Goal: Information Seeking & Learning: Learn about a topic

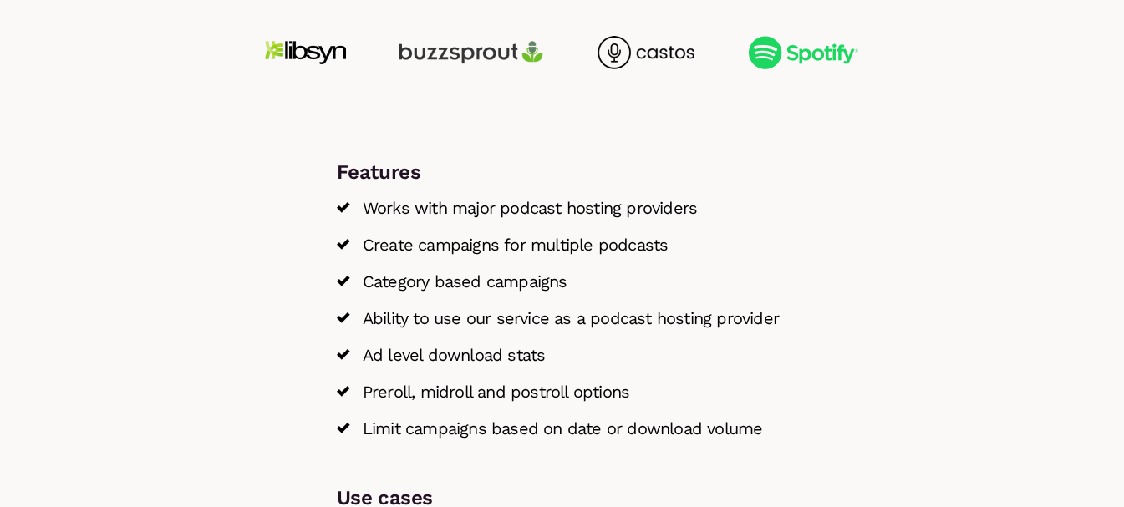
scroll to position [2512, 0]
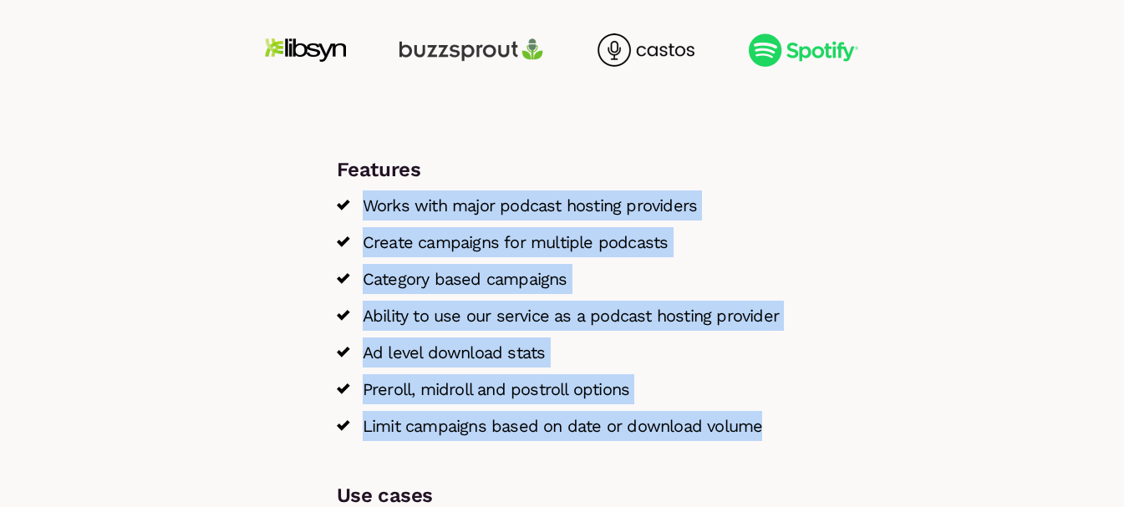
drag, startPoint x: 364, startPoint y: 204, endPoint x: 691, endPoint y: 423, distance: 392.8
click at [799, 441] on div "Features Works with major podcast hosting providers Create campaigns for multip…" at bounding box center [562, 431] width 476 height 553
click at [558, 382] on span "Preroll, midroll and postroll options" at bounding box center [496, 390] width 267 height 30
drag, startPoint x: 761, startPoint y: 428, endPoint x: 366, endPoint y: 199, distance: 456.2
click at [366, 199] on ul "Works with major podcast hosting providers Create campaigns for multiple podcas…" at bounding box center [562, 316] width 451 height 251
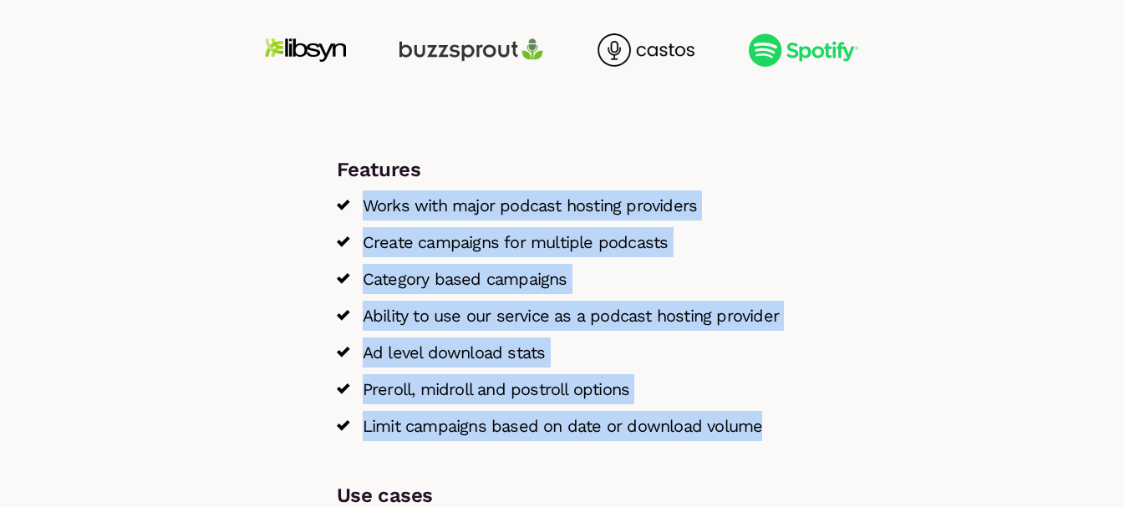
click at [377, 206] on span "Works with major podcast hosting providers" at bounding box center [530, 206] width 334 height 30
drag, startPoint x: 764, startPoint y: 429, endPoint x: 360, endPoint y: 197, distance: 465.5
click at [360, 197] on ul "Works with major podcast hosting providers Create campaigns for multiple podcas…" at bounding box center [562, 316] width 451 height 251
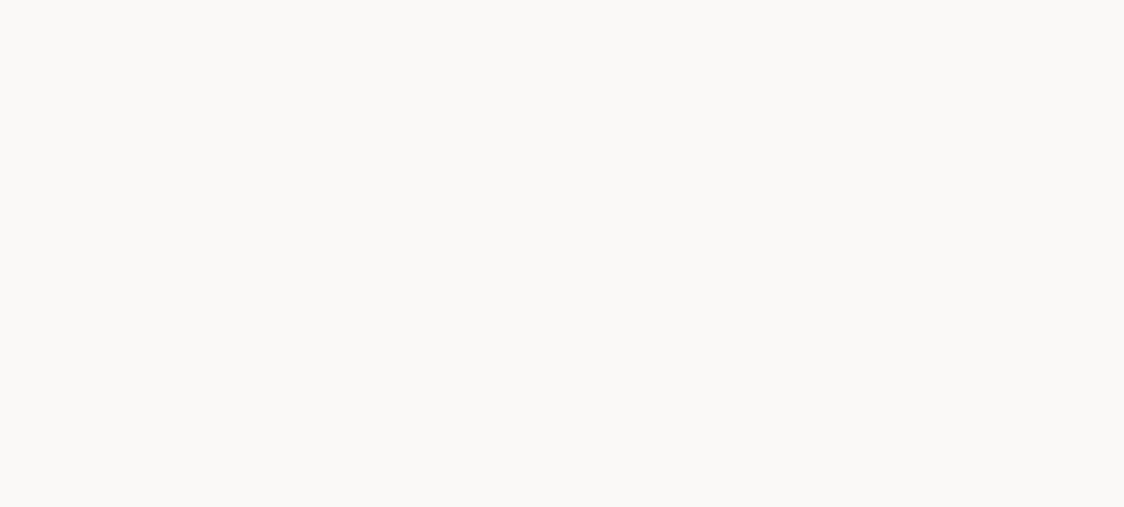
scroll to position [2512, 0]
